Goal: Check status: Check status

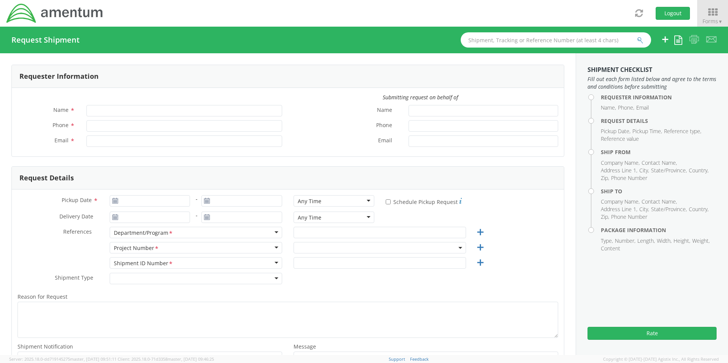
type input "[PERSON_NAME]"
type input "[PHONE_NUMBER]"
type input "[PERSON_NAME][EMAIL_ADDRESS][PERSON_NAME][DOMAIN_NAME]"
click at [711, 10] on icon at bounding box center [711, 12] width 35 height 11
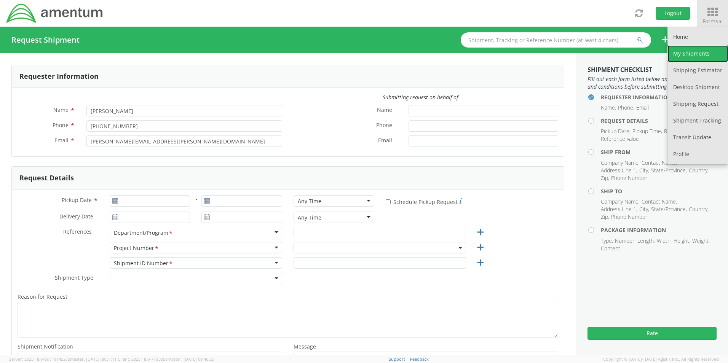
click at [680, 54] on link "My Shipments" at bounding box center [697, 53] width 61 height 17
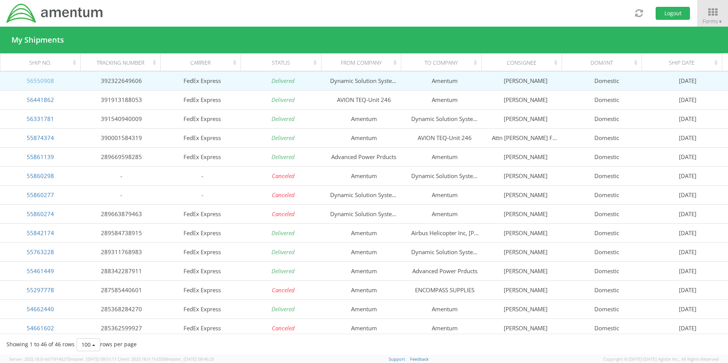
click at [31, 82] on link "56550908" at bounding box center [40, 81] width 27 height 8
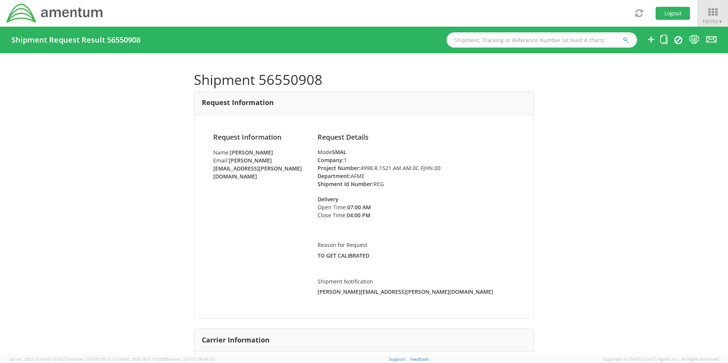
drag, startPoint x: 439, startPoint y: 167, endPoint x: 359, endPoint y: 169, distance: 79.6
click at [359, 169] on li "Project Number: 4998.R.1521.AM.AM.0C.FJHN.00" at bounding box center [415, 168] width 197 height 8
copy li "4998.R.1521.AM.AM.0C.FJHN.00"
